Goal: Information Seeking & Learning: Check status

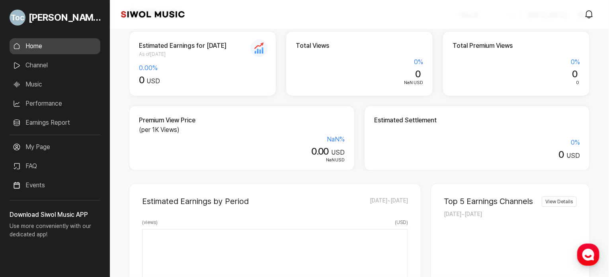
scroll to position [80, 0]
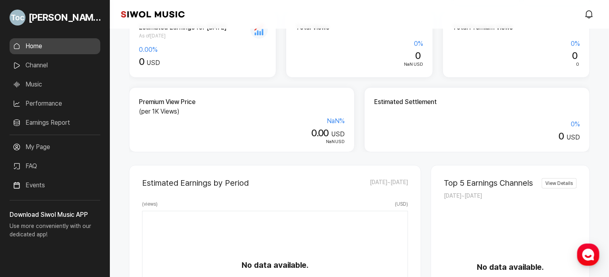
click at [42, 69] on link "Channel" at bounding box center [55, 65] width 91 height 16
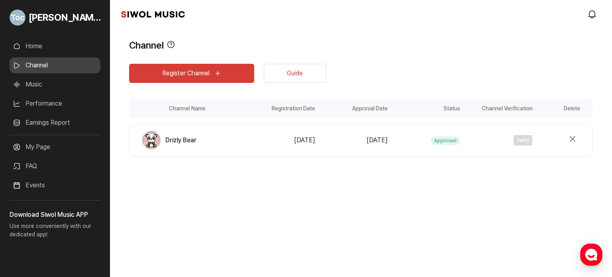
click at [74, 51] on link "Home" at bounding box center [55, 46] width 91 height 16
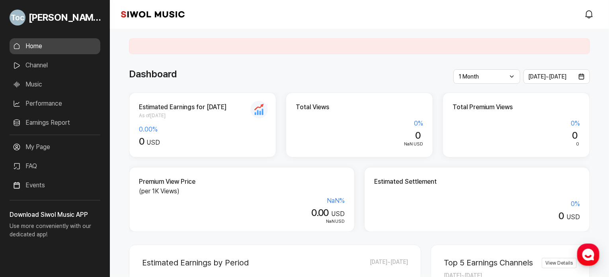
click at [56, 95] on ul "Home Channel Music Performance Earnings Report More" at bounding box center [55, 86] width 91 height 96
click at [51, 108] on link "Performance" at bounding box center [55, 104] width 91 height 16
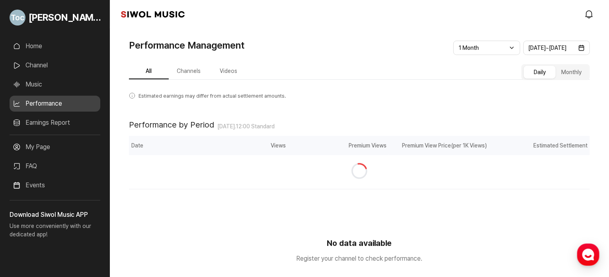
click at [33, 84] on link "Music" at bounding box center [55, 84] width 91 height 16
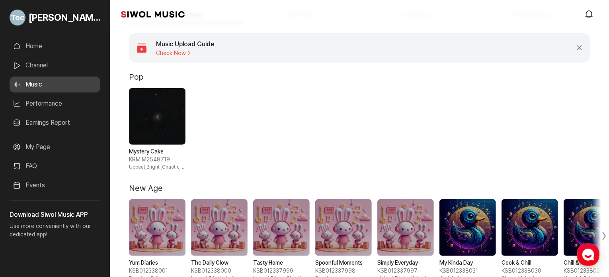
scroll to position [159, 0]
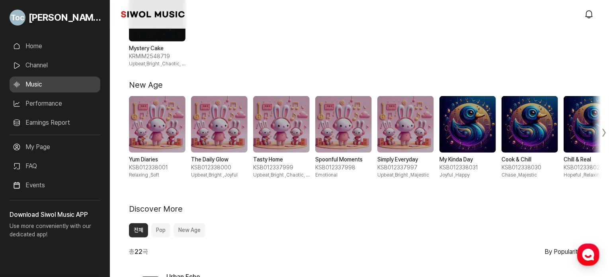
click at [49, 102] on link "Performance" at bounding box center [55, 104] width 91 height 16
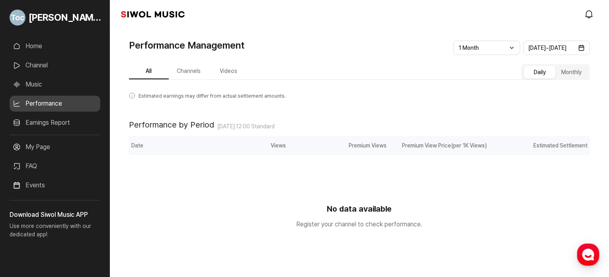
click at [187, 68] on button "Channels" at bounding box center [189, 72] width 40 height 16
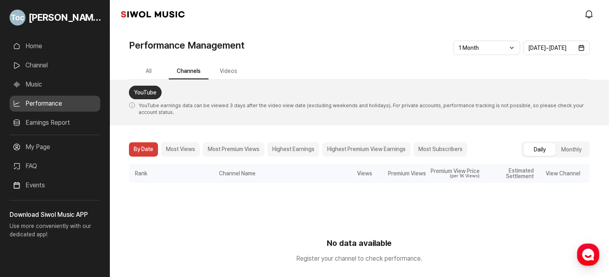
click at [230, 69] on button "Videos" at bounding box center [229, 72] width 40 height 16
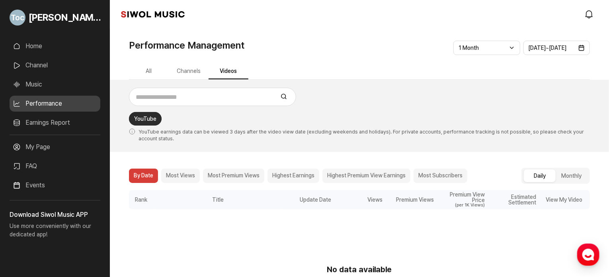
click at [152, 74] on button "All" at bounding box center [149, 72] width 40 height 16
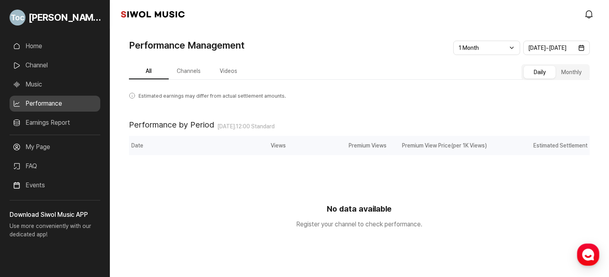
click at [67, 118] on link "Earnings Report" at bounding box center [55, 123] width 91 height 16
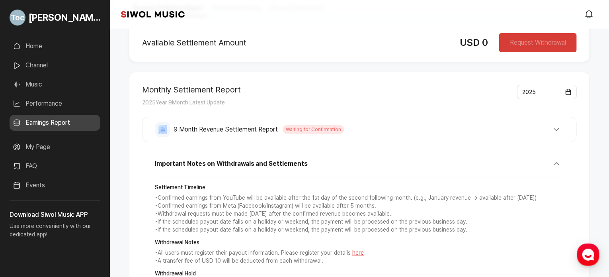
scroll to position [80, 0]
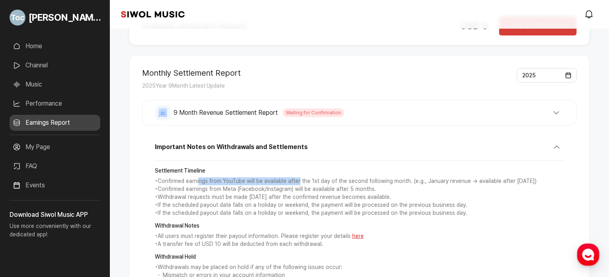
drag, startPoint x: 199, startPoint y: 181, endPoint x: 298, endPoint y: 178, distance: 98.8
click at [298, 178] on p "• Confirmed earnings from YouTube will be available after the 1st day of the se…" at bounding box center [359, 181] width 409 height 8
drag, startPoint x: 258, startPoint y: 182, endPoint x: 287, endPoint y: 182, distance: 28.3
click at [287, 182] on p "• Confirmed earnings from YouTube will be available after the 1st day of the se…" at bounding box center [359, 181] width 409 height 8
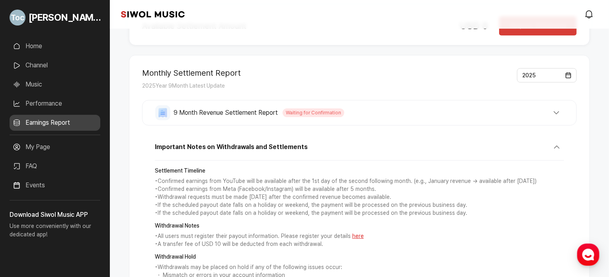
click at [206, 185] on p "• Confirmed earnings from Meta (Facebook/Instagram) will be available after 5 m…" at bounding box center [359, 189] width 409 height 8
drag, startPoint x: 174, startPoint y: 192, endPoint x: 296, endPoint y: 193, distance: 121.4
click at [261, 193] on p "• Withdrawal requests must be made [DATE] after the confirmed revenue becomes a…" at bounding box center [359, 197] width 409 height 8
click at [296, 193] on p "• Withdrawal requests must be made [DATE] after the confirmed revenue becomes a…" at bounding box center [359, 197] width 409 height 8
drag, startPoint x: 231, startPoint y: 195, endPoint x: 317, endPoint y: 194, distance: 86.0
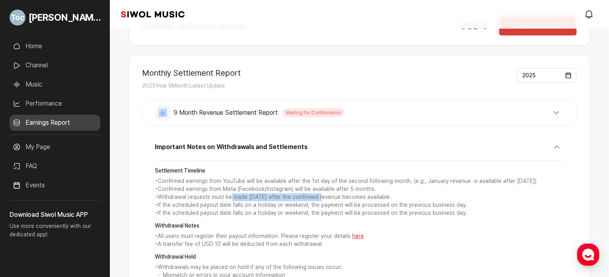
click at [317, 194] on p "• Withdrawal requests must be made [DATE] after the confirmed revenue becomes a…" at bounding box center [359, 197] width 409 height 8
drag, startPoint x: 317, startPoint y: 194, endPoint x: 309, endPoint y: 194, distance: 7.6
click at [317, 194] on p "• Withdrawal requests must be made [DATE] after the confirmed revenue becomes a…" at bounding box center [359, 197] width 409 height 8
click at [331, 193] on p "• Withdrawal requests must be made [DATE] after the confirmed revenue becomes a…" at bounding box center [359, 197] width 409 height 8
click at [323, 195] on p "• Withdrawal requests must be made [DATE] after the confirmed revenue becomes a…" at bounding box center [359, 197] width 409 height 8
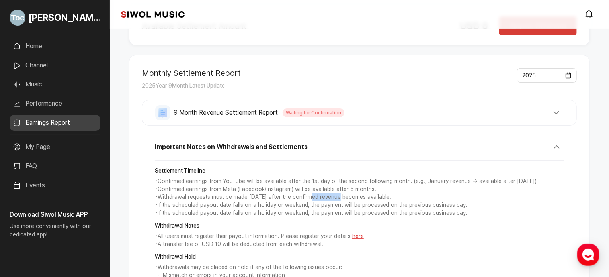
click at [323, 195] on p "• Withdrawal requests must be made [DATE] after the confirmed revenue becomes a…" at bounding box center [359, 197] width 409 height 8
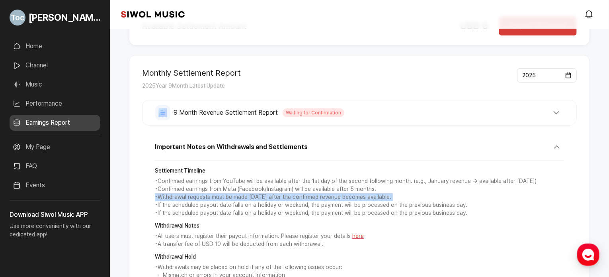
click at [323, 195] on p "• Withdrawal requests must be made [DATE] after the confirmed revenue becomes a…" at bounding box center [359, 197] width 409 height 8
click at [239, 199] on p "• Withdrawal requests must be made [DATE] after the confirmed revenue becomes a…" at bounding box center [359, 197] width 409 height 8
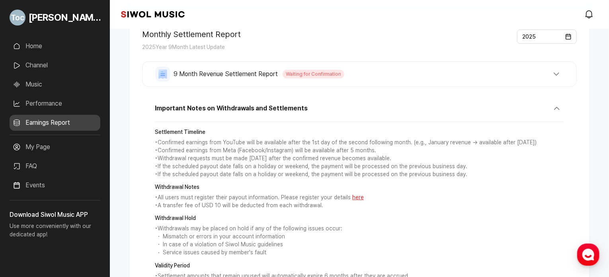
scroll to position [119, 0]
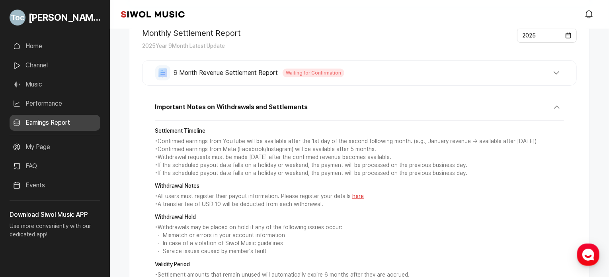
click at [189, 205] on p "• A transfer fee of USD 10 will be deducted from each withdrawal." at bounding box center [359, 204] width 409 height 8
drag, startPoint x: 189, startPoint y: 202, endPoint x: 234, endPoint y: 205, distance: 45.5
click at [234, 205] on p "• A transfer fee of USD 10 will be deducted from each withdrawal." at bounding box center [359, 204] width 409 height 8
drag, startPoint x: 223, startPoint y: 205, endPoint x: 289, endPoint y: 205, distance: 66.1
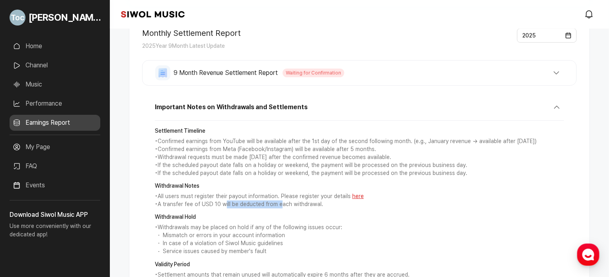
click at [279, 205] on p "• A transfer fee of USD 10 will be deducted from each withdrawal." at bounding box center [359, 204] width 409 height 8
click at [292, 204] on p "• A transfer fee of USD 10 will be deducted from each withdrawal." at bounding box center [359, 204] width 409 height 8
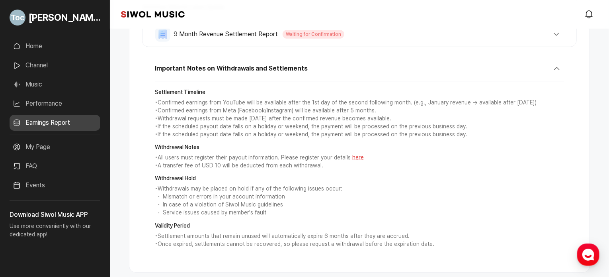
scroll to position [159, 0]
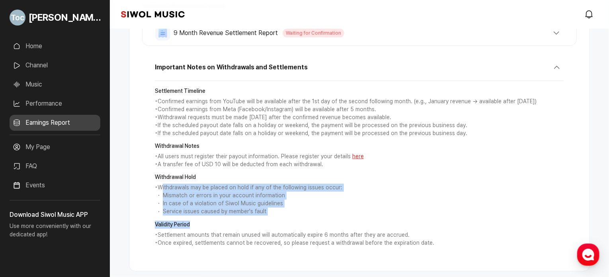
drag, startPoint x: 162, startPoint y: 187, endPoint x: 278, endPoint y: 215, distance: 118.5
click at [278, 215] on div "Settlement Timeline • Confirmed earnings from YouTube will be available after t…" at bounding box center [359, 167] width 409 height 172
click at [276, 215] on div "Settlement Timeline • Confirmed earnings from YouTube will be available after t…" at bounding box center [359, 167] width 409 height 172
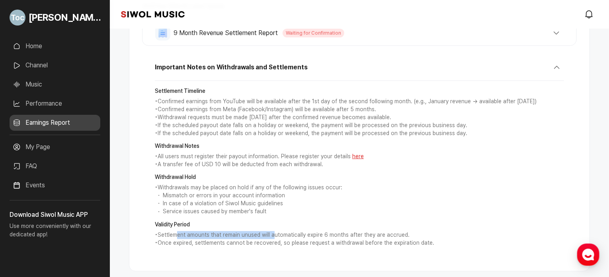
drag, startPoint x: 178, startPoint y: 235, endPoint x: 274, endPoint y: 235, distance: 96.0
click at [274, 235] on p "• Settlement amounts that remain unused will automatically expire 6 months afte…" at bounding box center [359, 235] width 409 height 8
drag, startPoint x: 253, startPoint y: 235, endPoint x: 342, endPoint y: 235, distance: 89.6
click at [342, 235] on p "• Settlement amounts that remain unused will automatically expire 6 months afte…" at bounding box center [359, 235] width 409 height 8
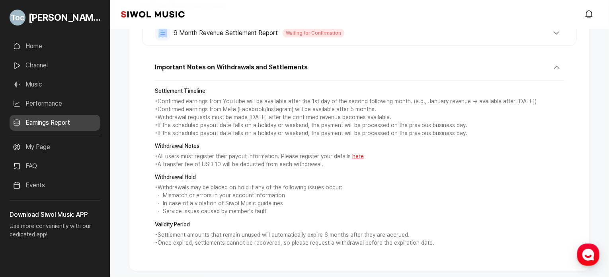
click at [344, 235] on p "• Settlement amounts that remain unused will automatically expire 6 months afte…" at bounding box center [359, 235] width 409 height 8
drag, startPoint x: 331, startPoint y: 236, endPoint x: 374, endPoint y: 234, distance: 42.7
click at [367, 234] on p "• Settlement amounts that remain unused will automatically expire 6 months afte…" at bounding box center [359, 235] width 409 height 8
click at [396, 236] on p "• Settlement amounts that remain unused will automatically expire 6 months afte…" at bounding box center [359, 235] width 409 height 8
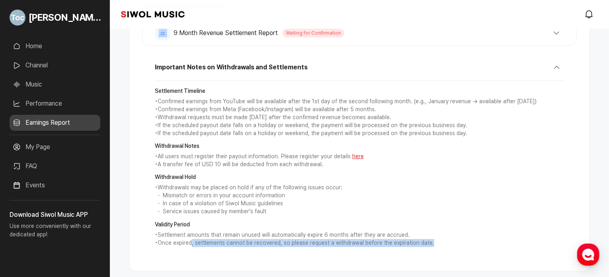
drag, startPoint x: 434, startPoint y: 245, endPoint x: 192, endPoint y: 243, distance: 242.5
click at [192, 243] on p "• Once expired, settlements cannot be recovered, so please request a withdrawal…" at bounding box center [359, 243] width 409 height 8
click at [196, 241] on p "• Once expired, settlements cannot be recovered, so please request a withdrawal…" at bounding box center [359, 243] width 409 height 8
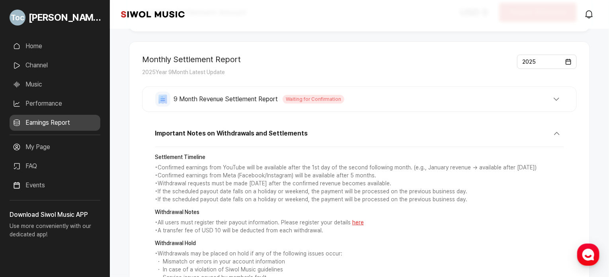
scroll to position [80, 0]
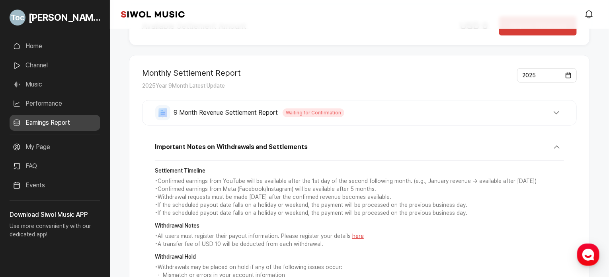
click at [501, 117] on button "9 Month Revenue Settlement Report Waiting for Confirmation" at bounding box center [359, 112] width 409 height 15
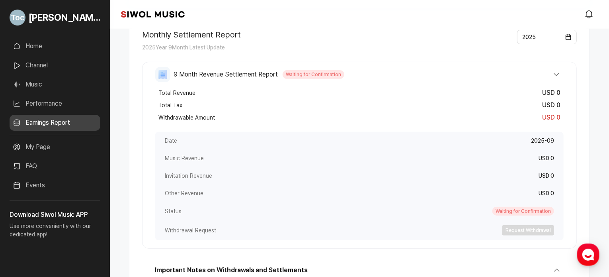
scroll to position [119, 0]
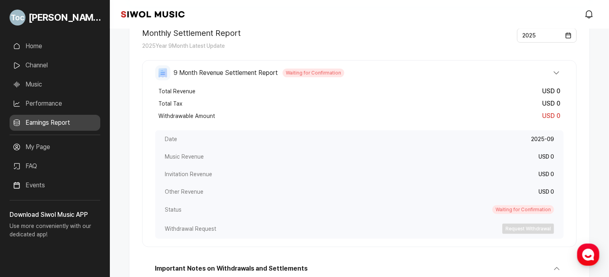
click at [418, 71] on button "9 Month Revenue Settlement Report Waiting for Confirmation" at bounding box center [359, 72] width 409 height 15
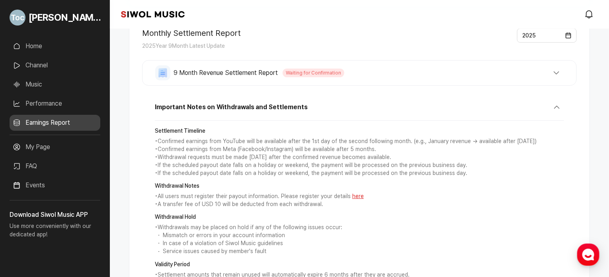
click at [411, 76] on button "9 Month Revenue Settlement Report Waiting for Confirmation" at bounding box center [359, 72] width 409 height 15
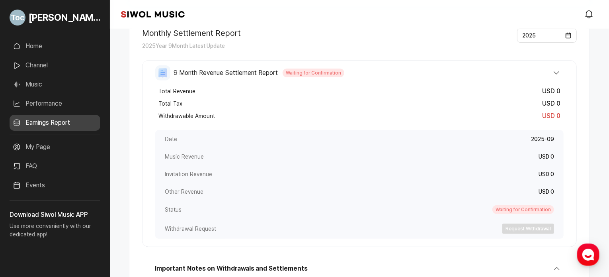
click at [40, 41] on link "Home" at bounding box center [55, 46] width 91 height 16
click at [51, 44] on link "Home" at bounding box center [55, 46] width 91 height 16
